Goal: Information Seeking & Learning: Learn about a topic

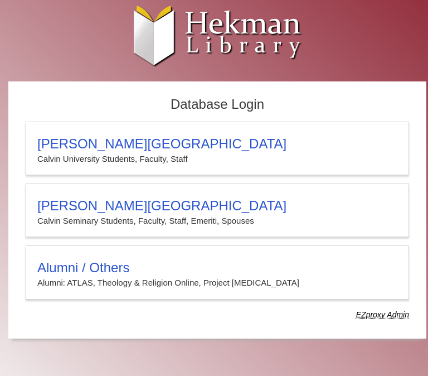
click at [215, 318] on div "EZproxy Admin" at bounding box center [217, 315] width 383 height 14
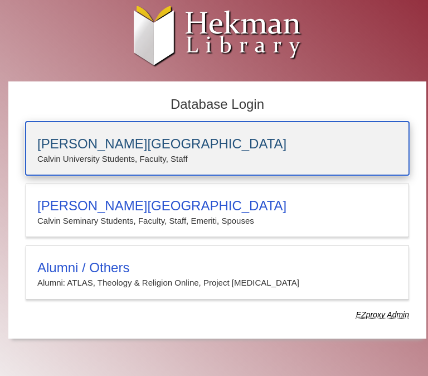
click at [104, 130] on div "Calvin University Calvin University Students, Faculty, Staff" at bounding box center [217, 149] width 383 height 54
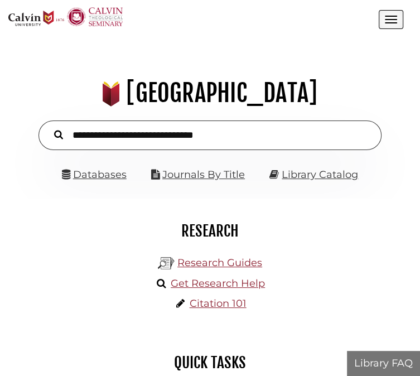
scroll to position [134, 401]
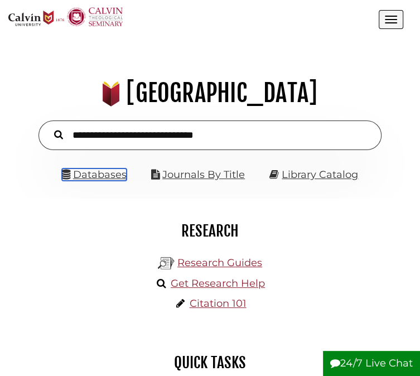
click at [118, 181] on link "Databases" at bounding box center [94, 174] width 65 height 12
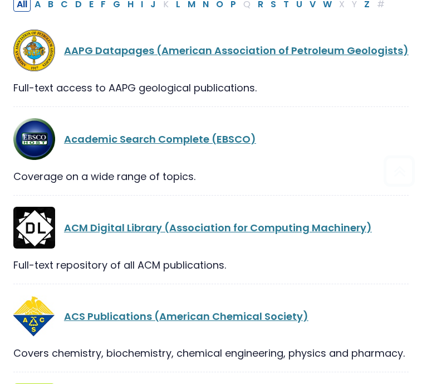
scroll to position [245, 0]
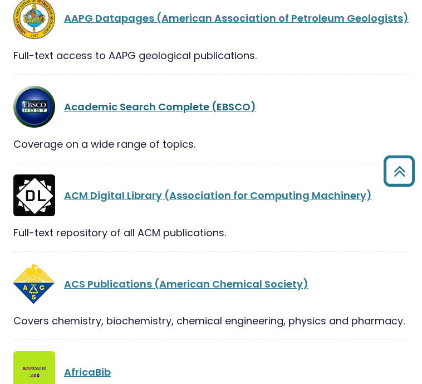
click at [108, 109] on link "Academic Search Complete (EBSCO)" at bounding box center [160, 107] width 192 height 14
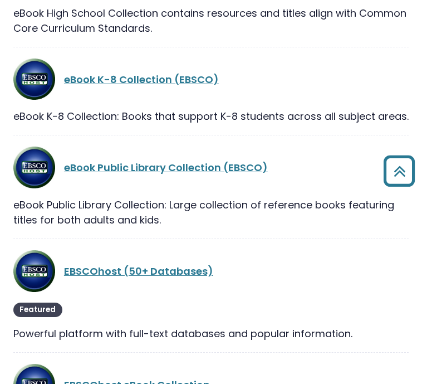
scroll to position [8383, 0]
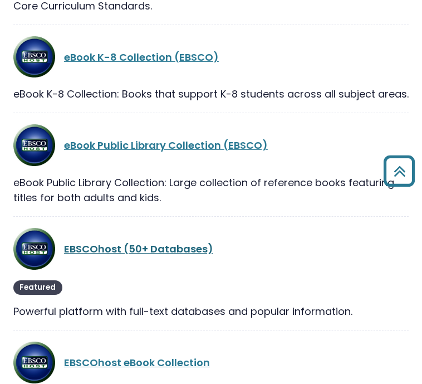
click at [121, 242] on link "EBSCOhost (50+ Databases)" at bounding box center [138, 249] width 149 height 14
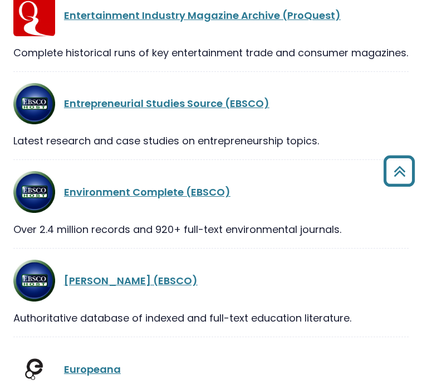
scroll to position [9609, 0]
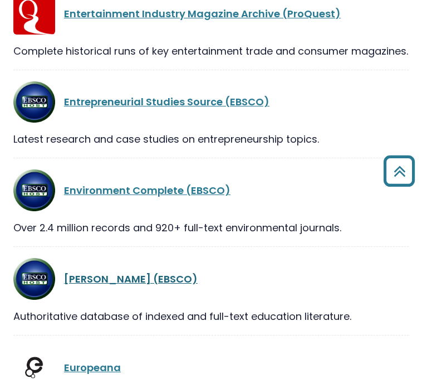
click at [91, 272] on link "[PERSON_NAME] (EBSCO)" at bounding box center [131, 279] width 134 height 14
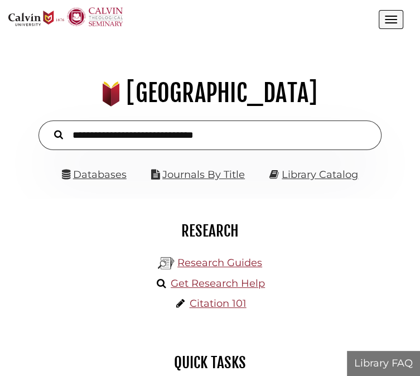
scroll to position [134, 401]
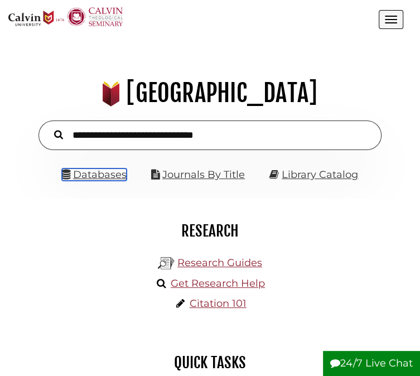
click at [103, 181] on link "Databases" at bounding box center [94, 174] width 65 height 12
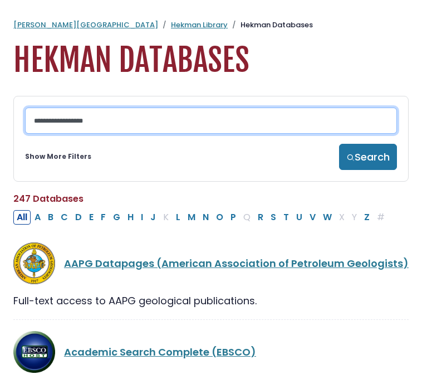
click at [98, 128] on input "Search database by title or keyword" at bounding box center [211, 121] width 372 height 26
type input "****"
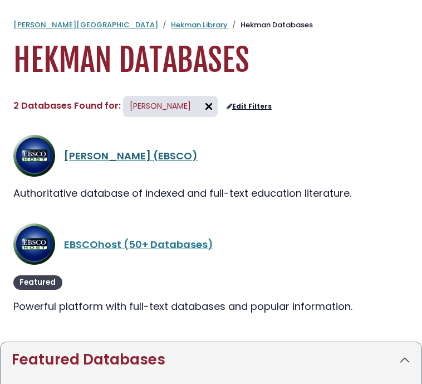
click at [101, 155] on link "[PERSON_NAME] (EBSCO)" at bounding box center [131, 156] width 134 height 14
